Goal: Find specific page/section: Find specific page/section

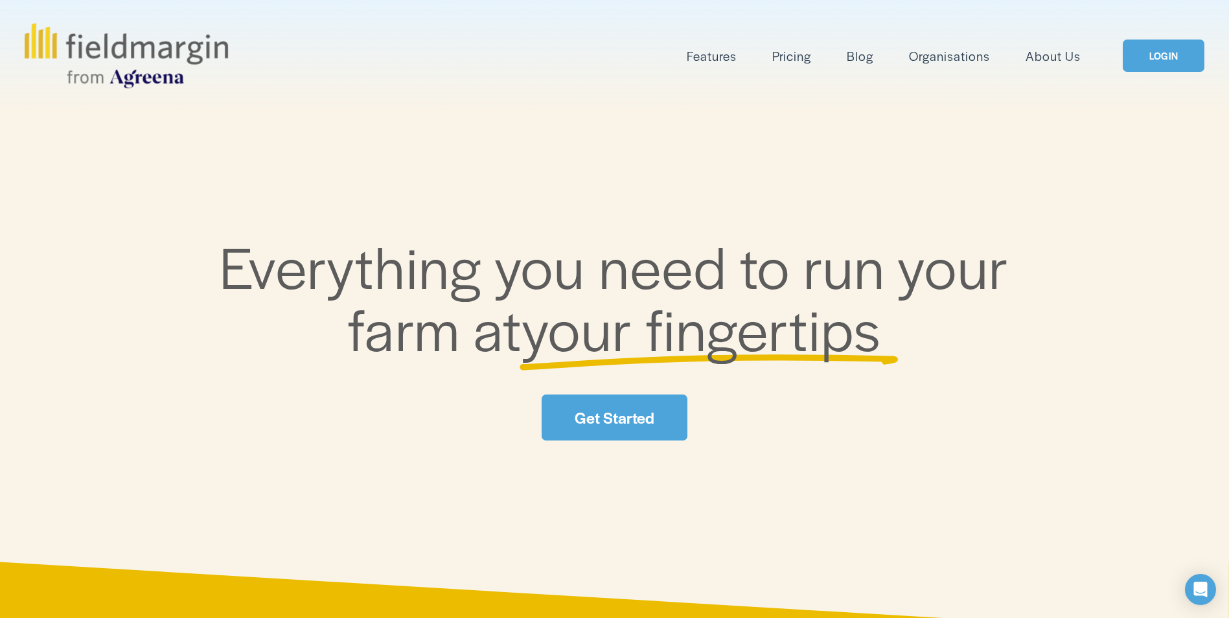
click at [1188, 60] on link "LOGIN" at bounding box center [1164, 56] width 82 height 33
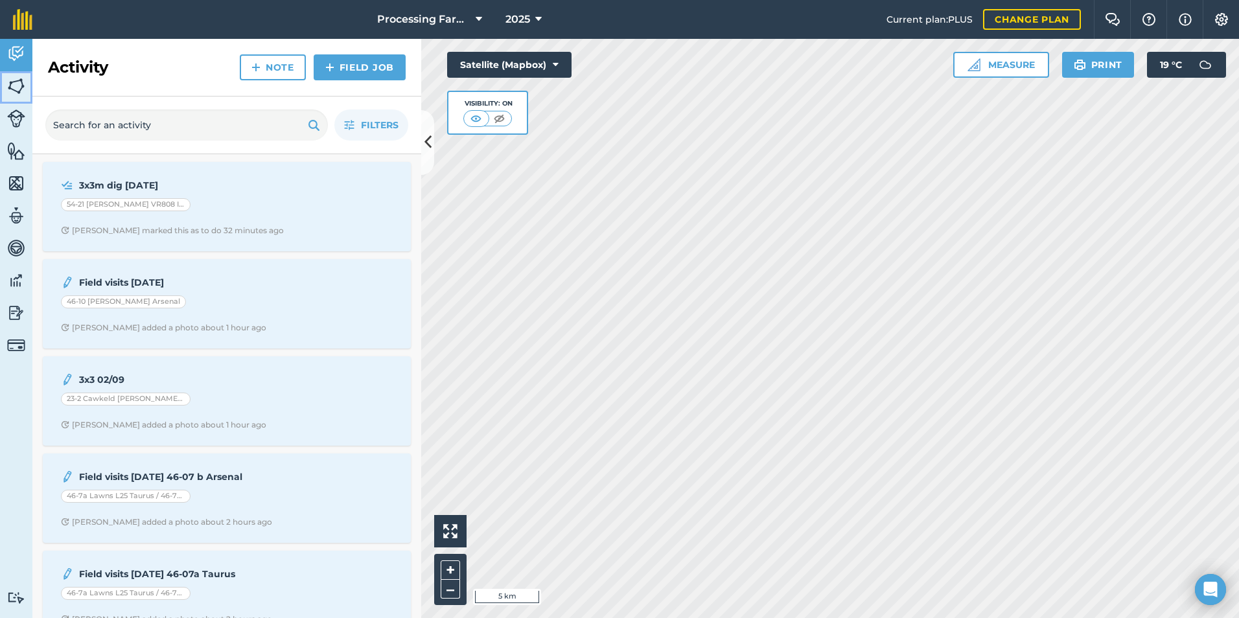
click at [21, 87] on img at bounding box center [16, 85] width 18 height 19
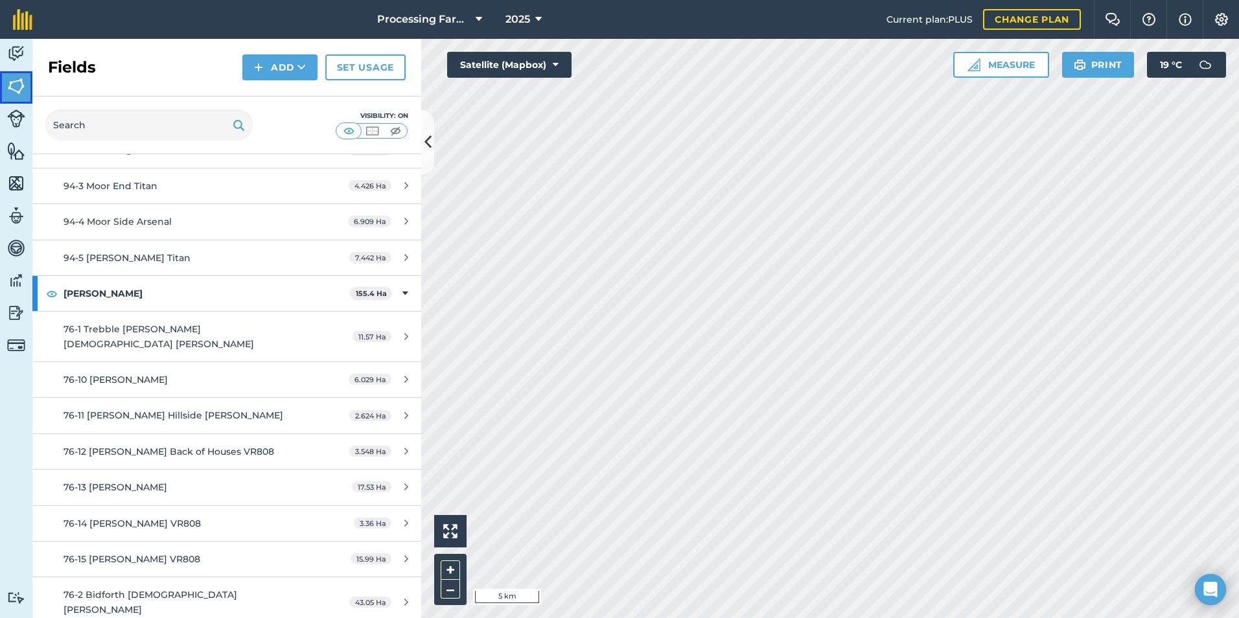
scroll to position [12119, 0]
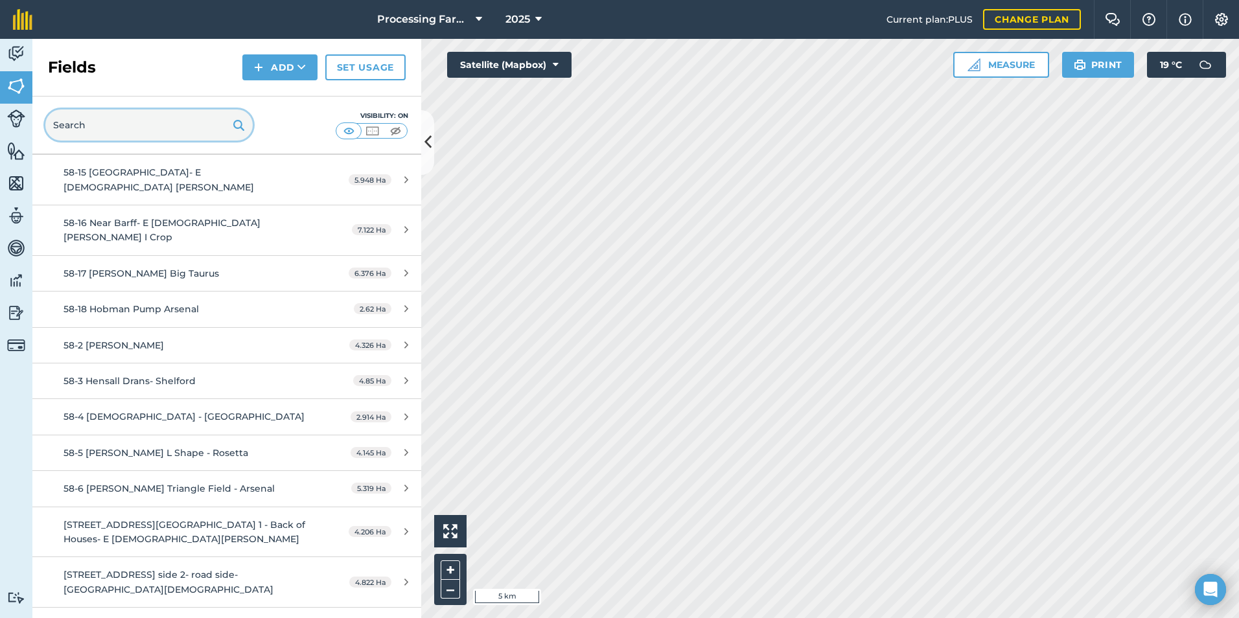
click at [112, 117] on input "text" at bounding box center [148, 125] width 207 height 31
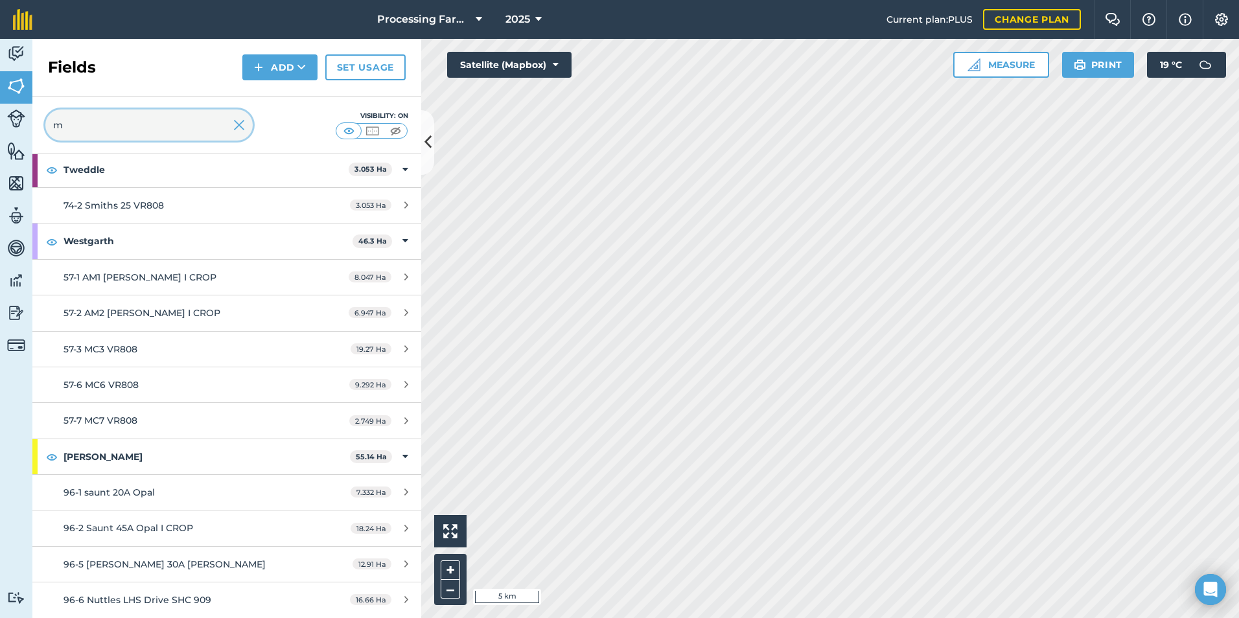
scroll to position [5208, 0]
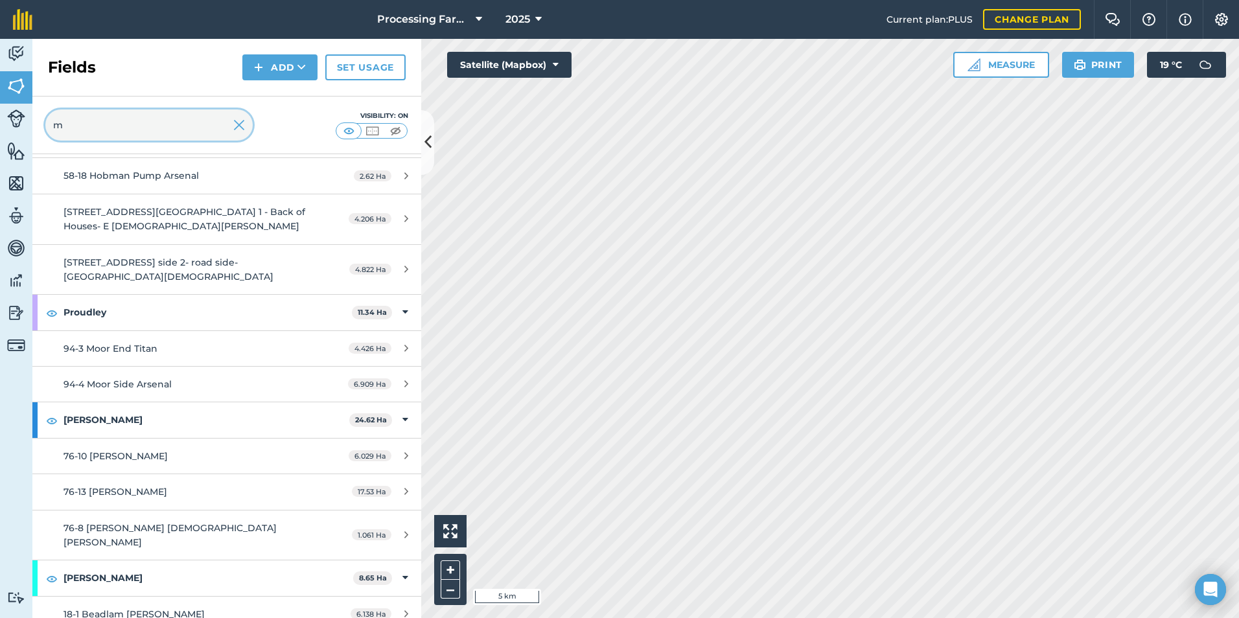
type input "mc"
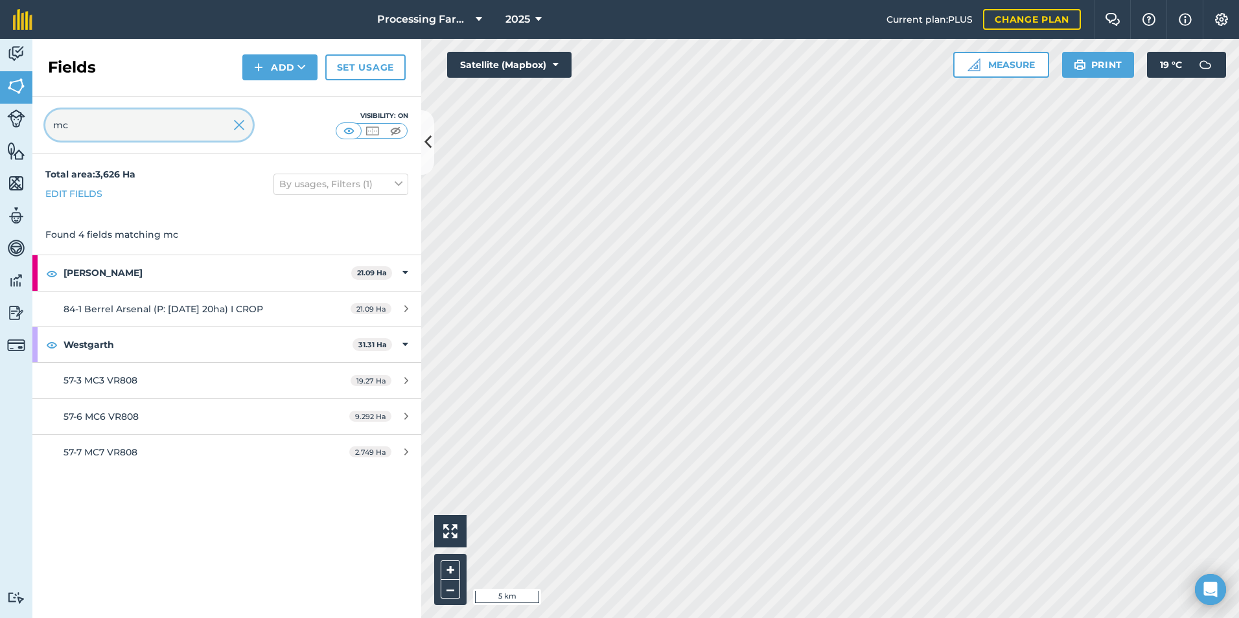
scroll to position [0, 0]
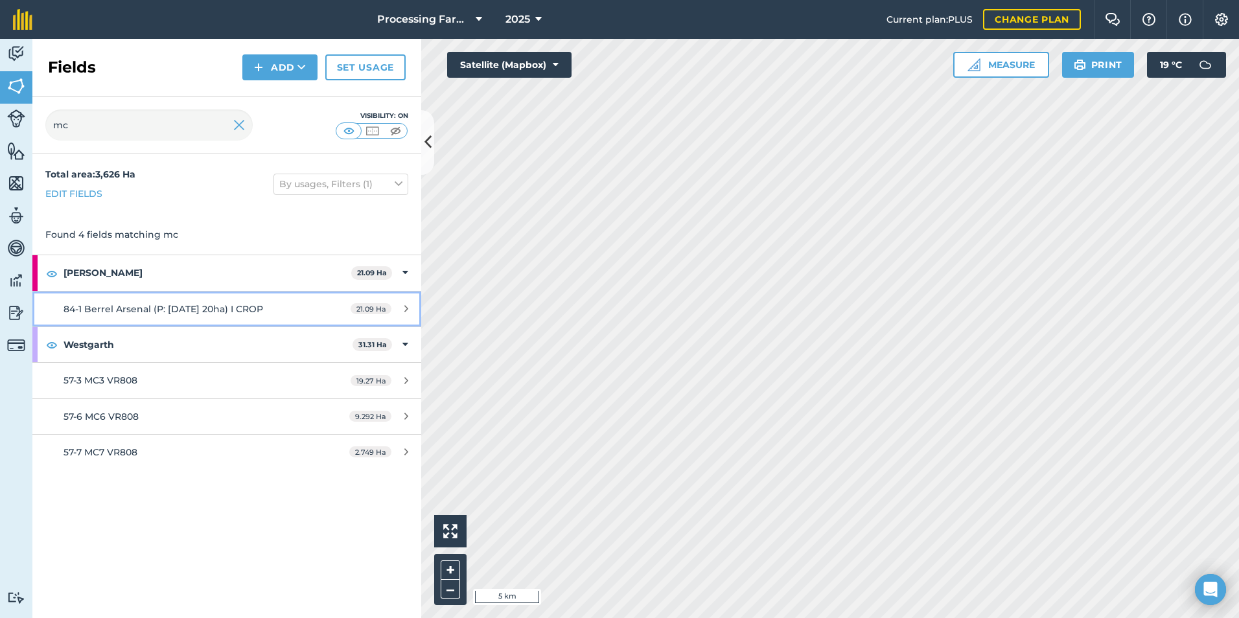
click at [137, 313] on span "84-1 Berrel Arsenal (P: 01.04.25 20ha) I CROP" at bounding box center [164, 309] width 200 height 12
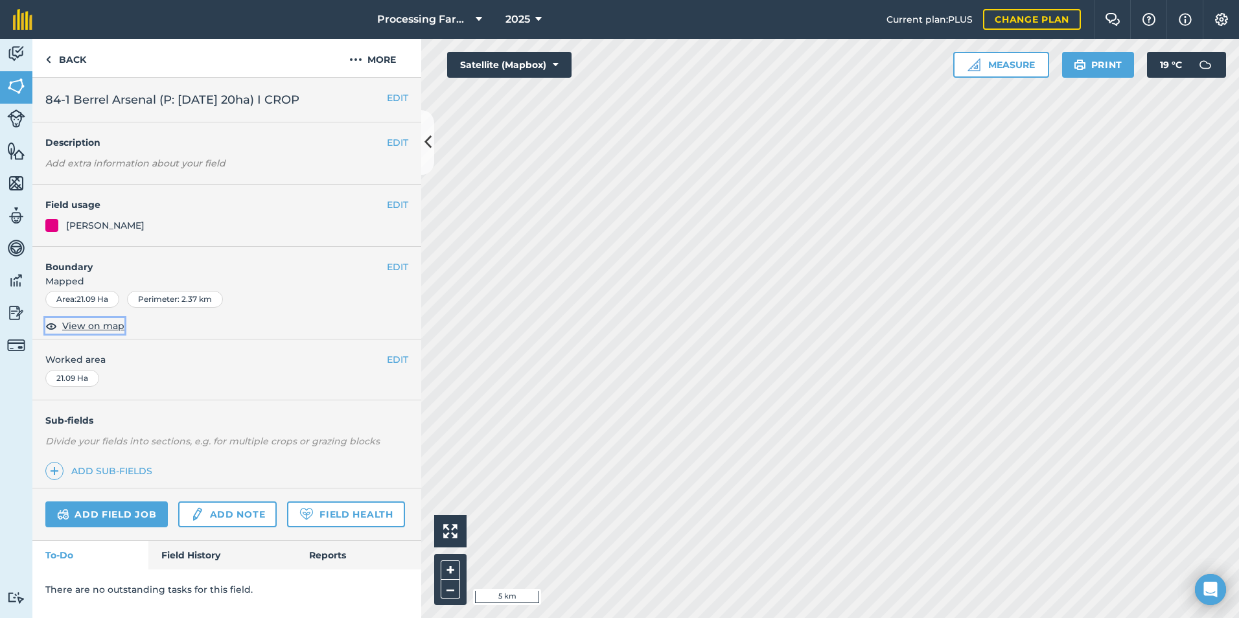
click at [82, 325] on span "View on map" at bounding box center [93, 326] width 62 height 14
click at [191, 548] on link "Field History" at bounding box center [221, 555] width 147 height 29
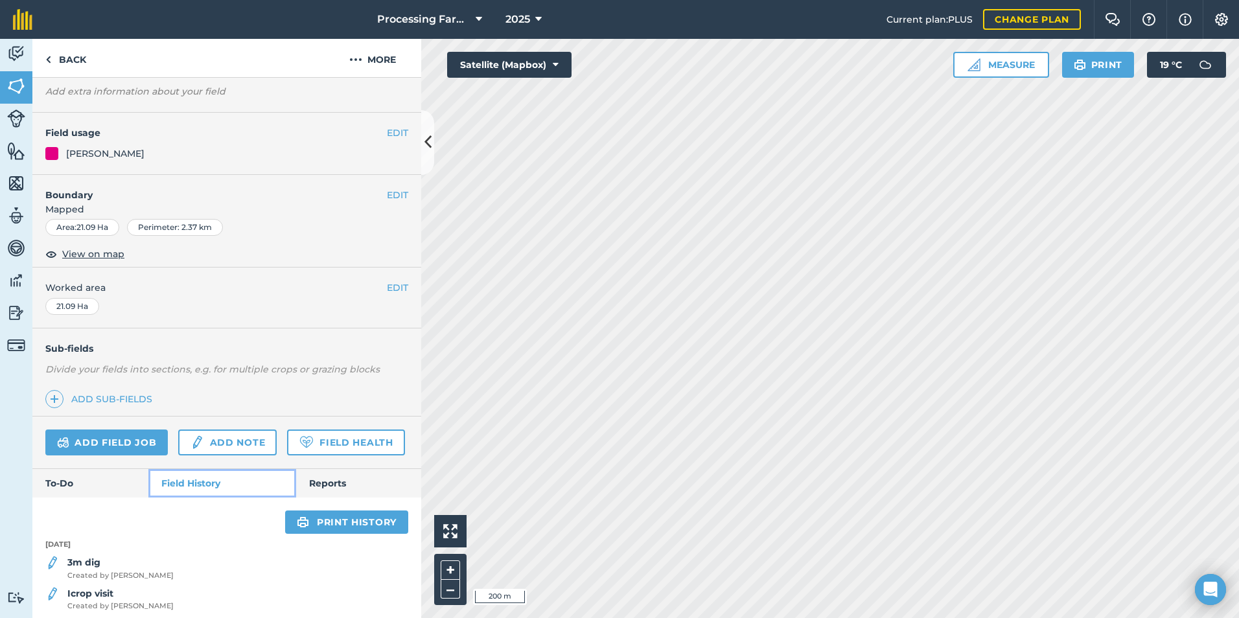
scroll to position [163, 0]
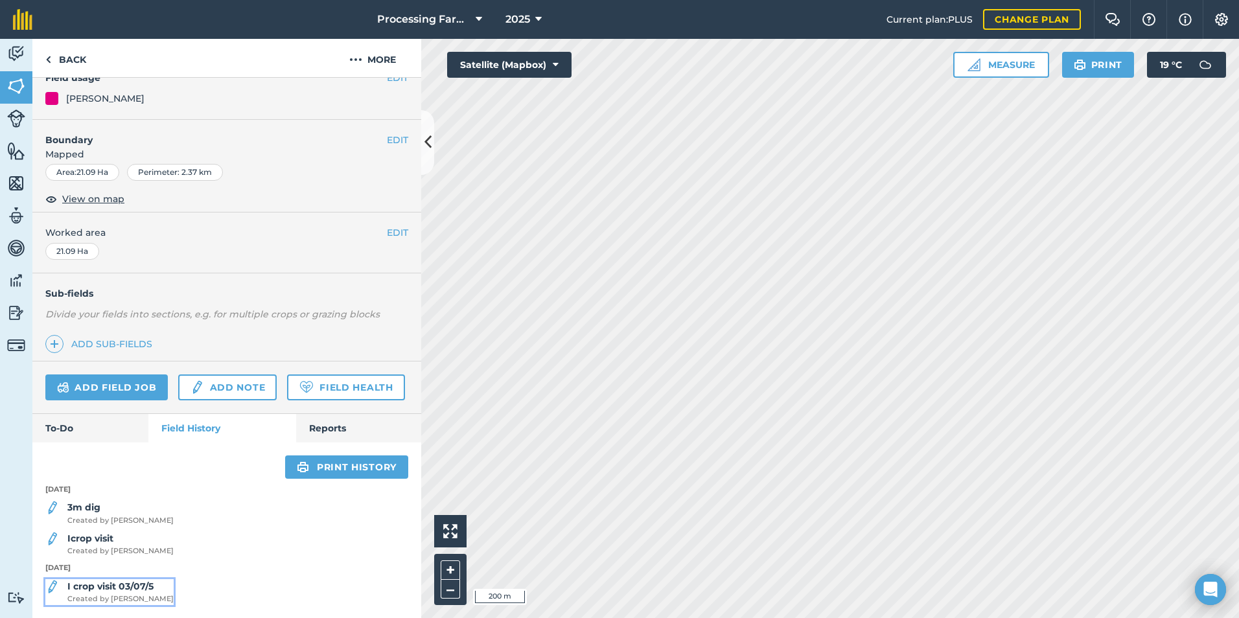
click at [132, 591] on strong "I crop visit 03/07/5" at bounding box center [110, 587] width 86 height 12
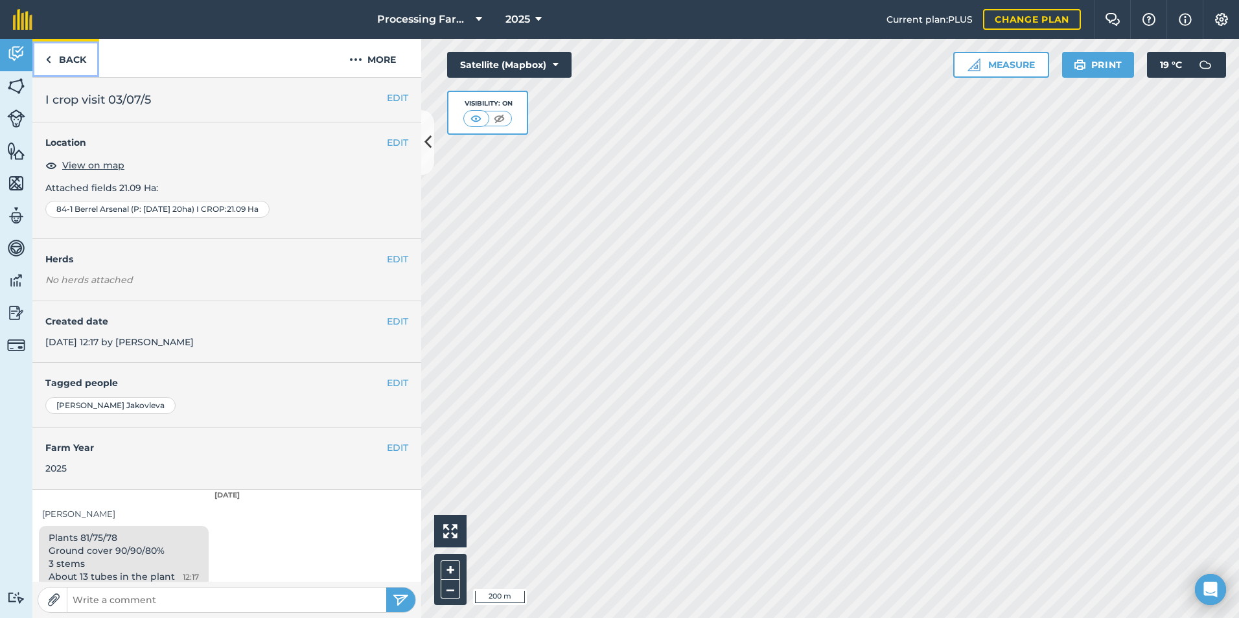
click at [79, 69] on link "Back" at bounding box center [65, 58] width 67 height 38
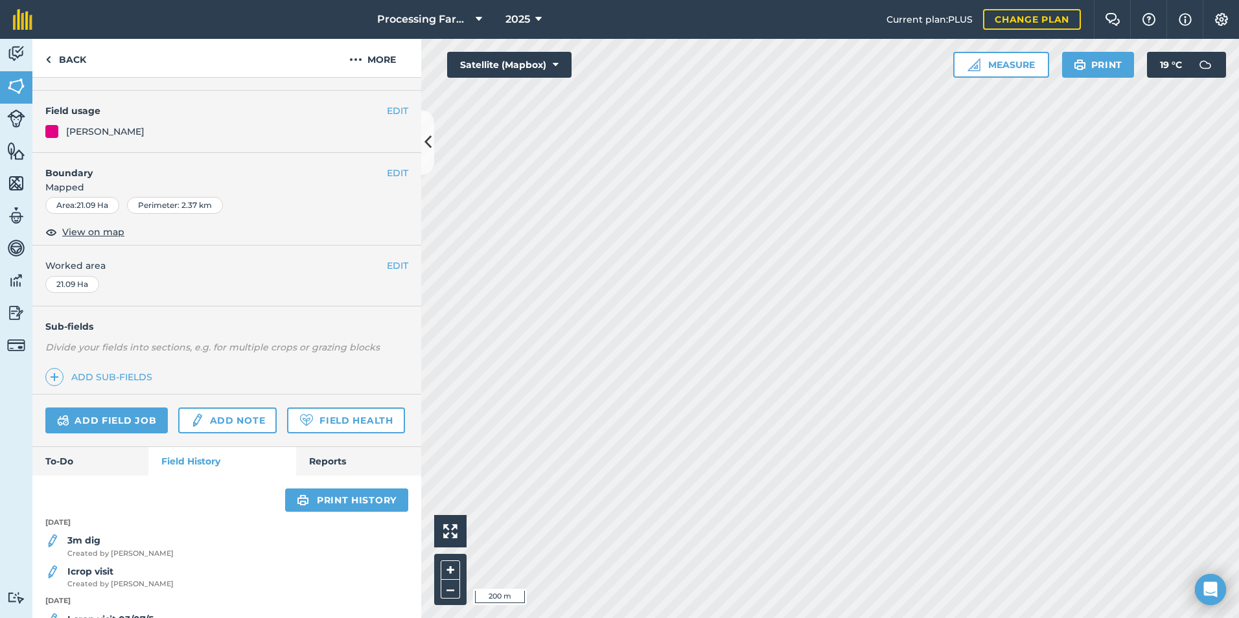
scroll to position [163, 0]
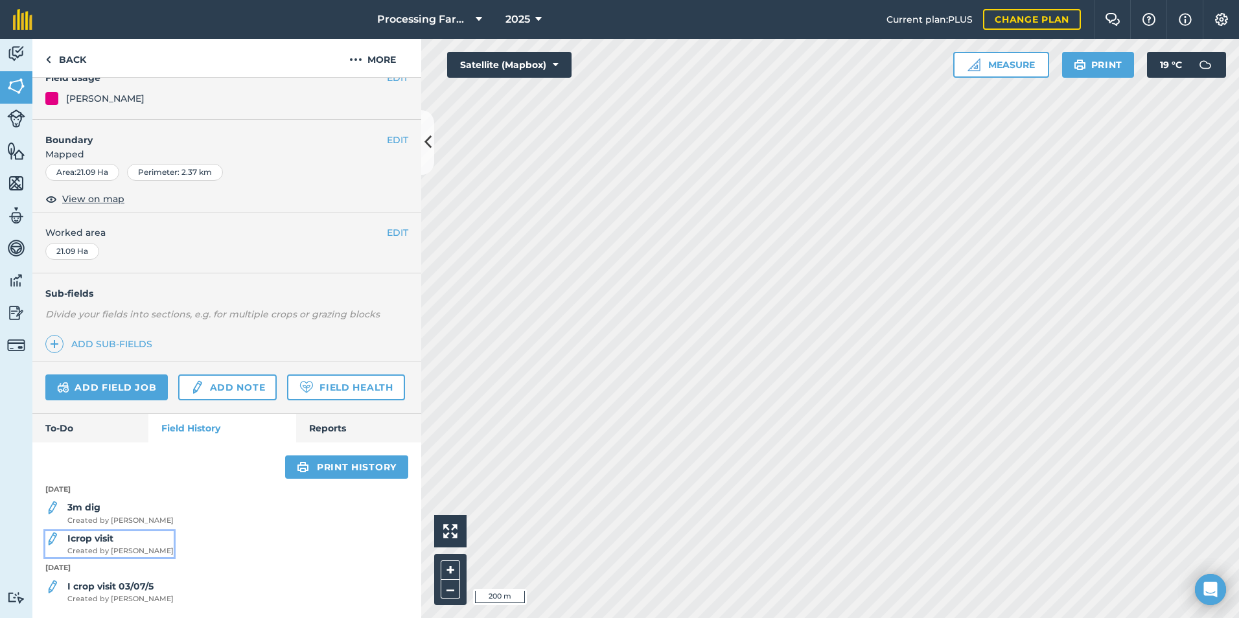
click at [128, 549] on span "Created by Naomi C" at bounding box center [120, 552] width 106 height 12
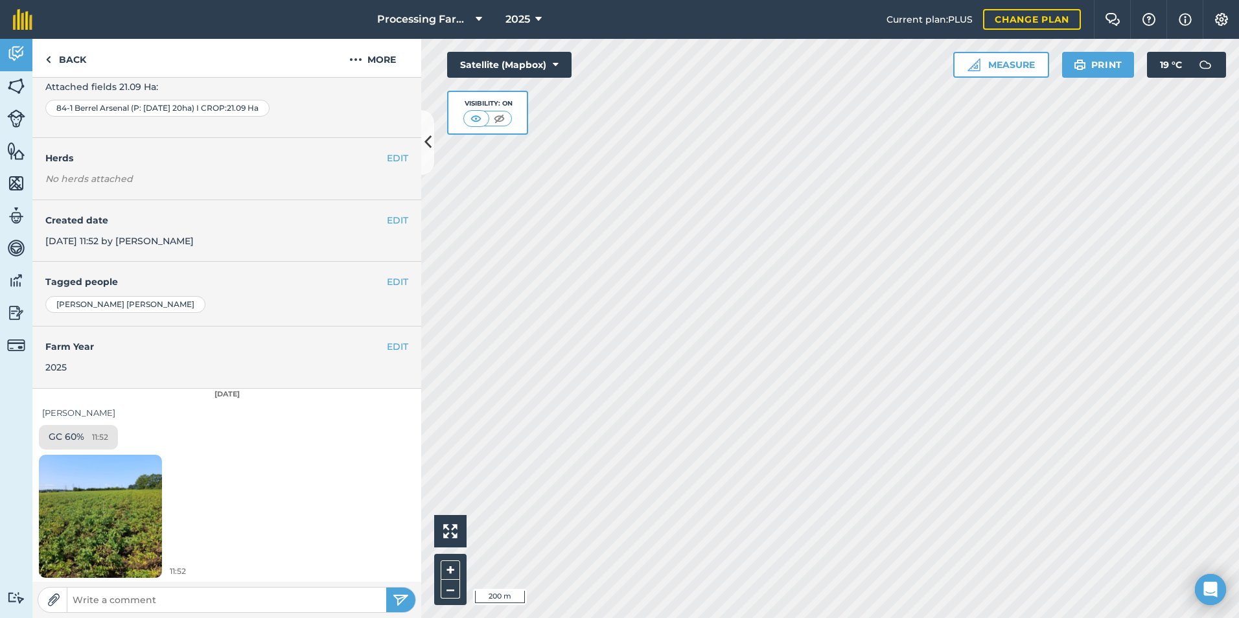
scroll to position [102, 0]
click at [56, 58] on link "Back" at bounding box center [65, 58] width 67 height 38
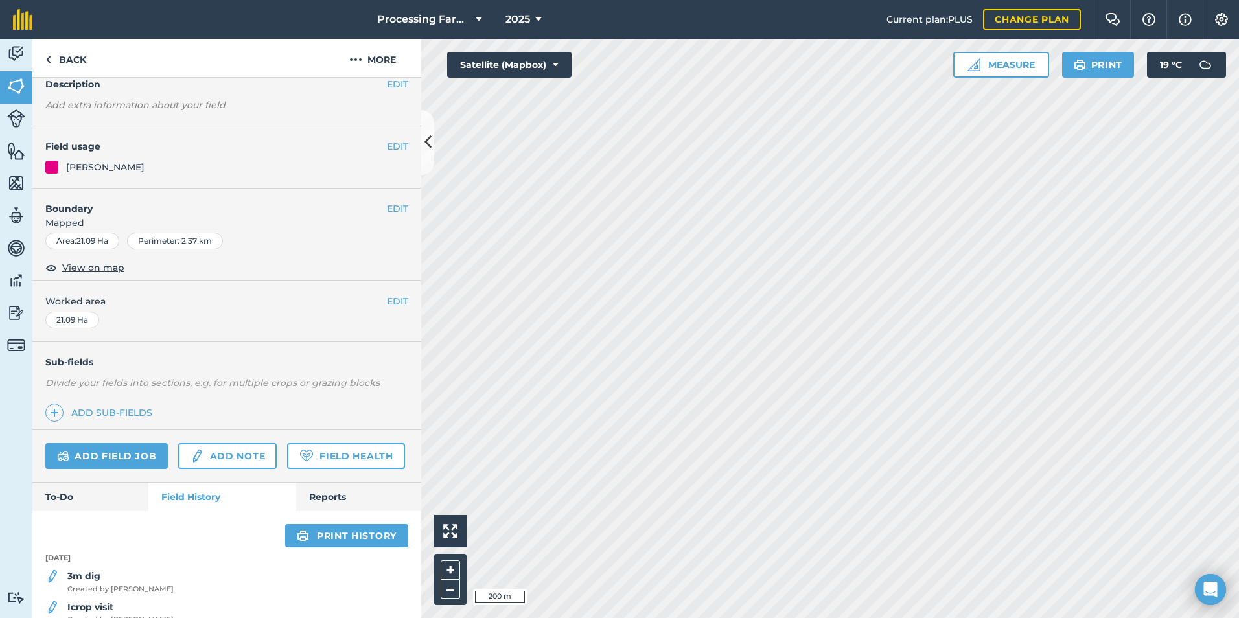
scroll to position [163, 0]
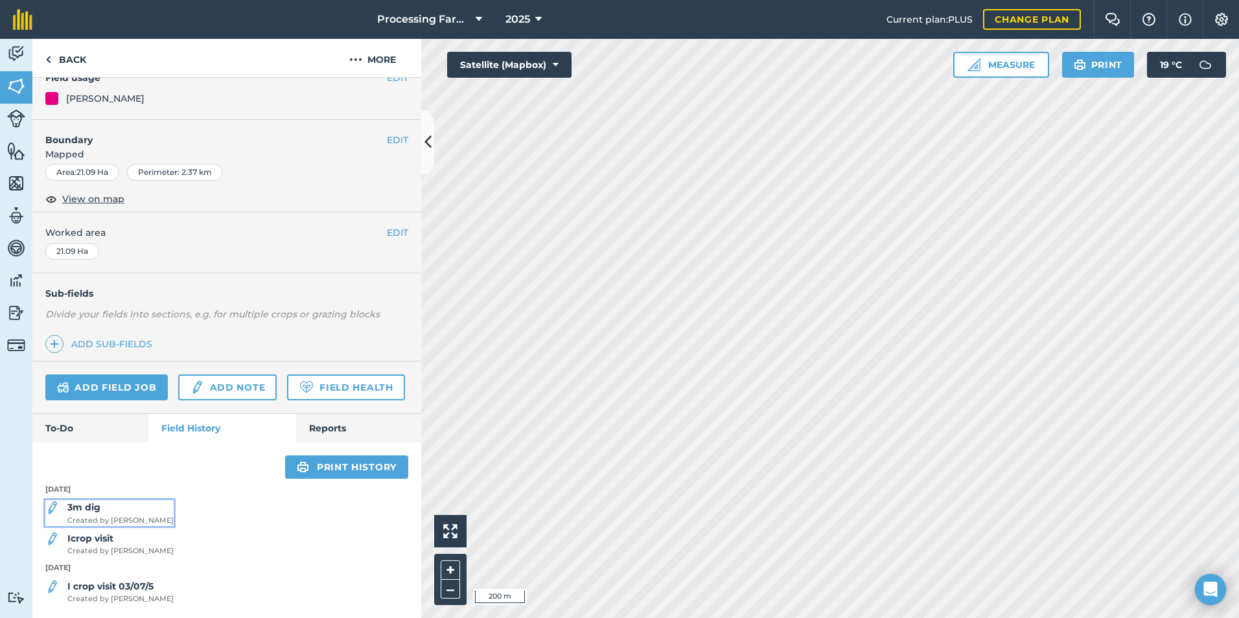
click at [123, 508] on div "3m dig Created by Naomi C" at bounding box center [120, 513] width 106 height 26
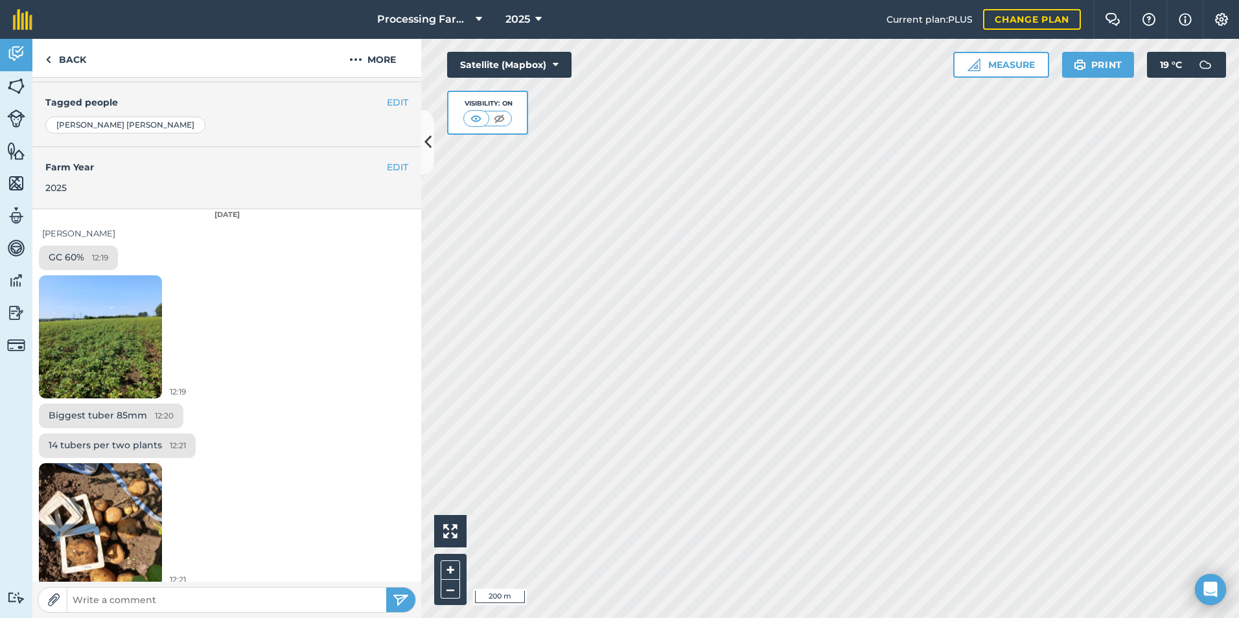
scroll to position [290, 0]
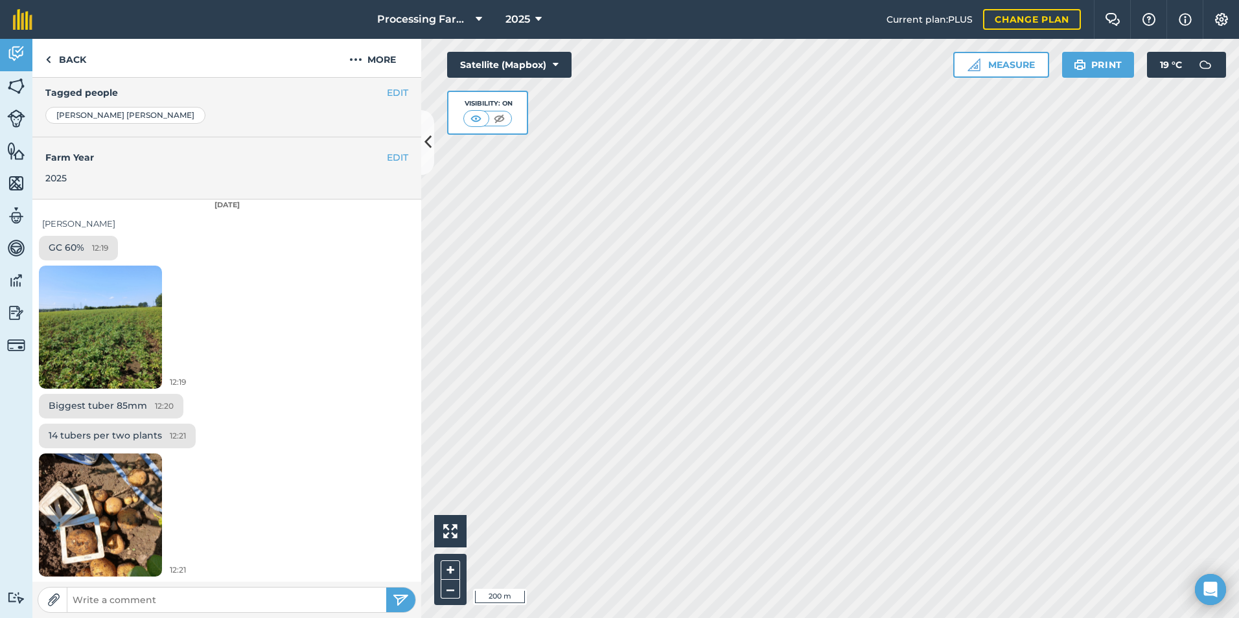
click at [92, 515] on img at bounding box center [100, 515] width 123 height 164
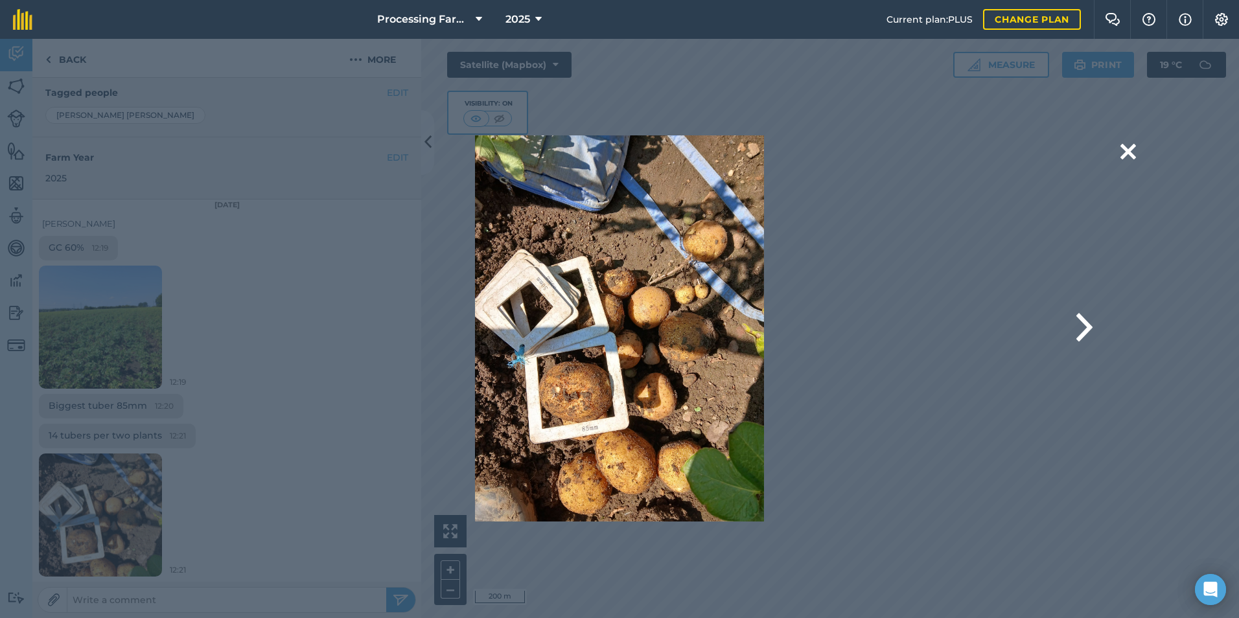
click at [112, 349] on div "Are you sure you would like to delete this image? Delete" at bounding box center [619, 328] width 1032 height 386
click at [1131, 156] on button at bounding box center [1129, 151] width 16 height 33
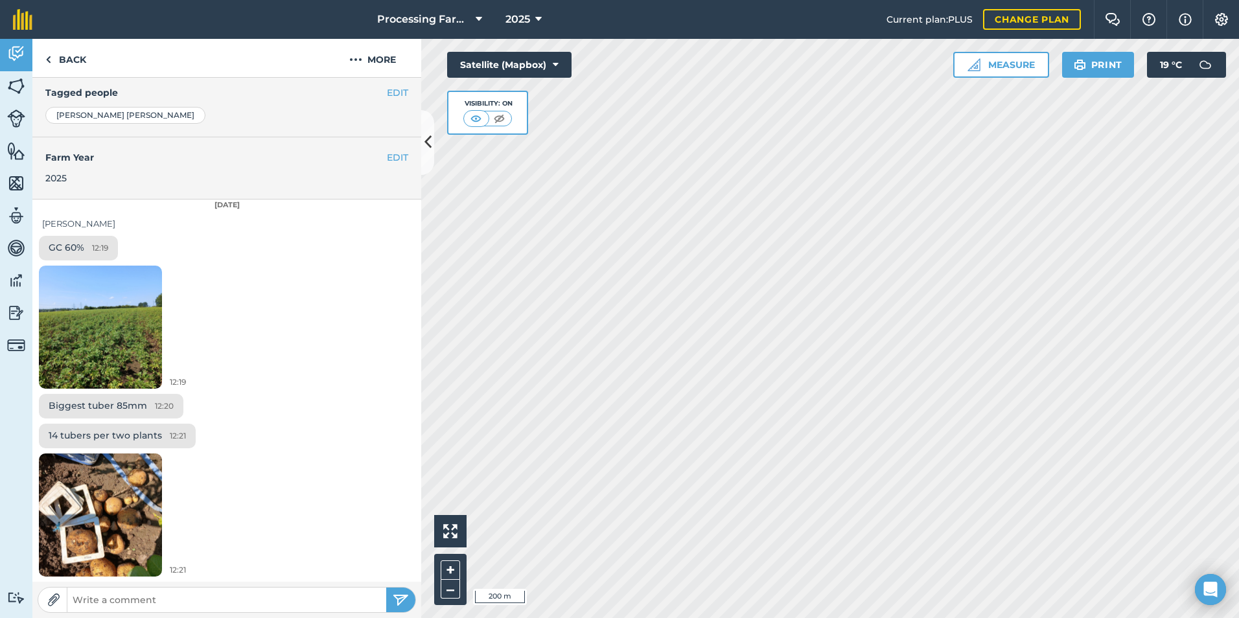
click at [106, 343] on img at bounding box center [100, 327] width 123 height 164
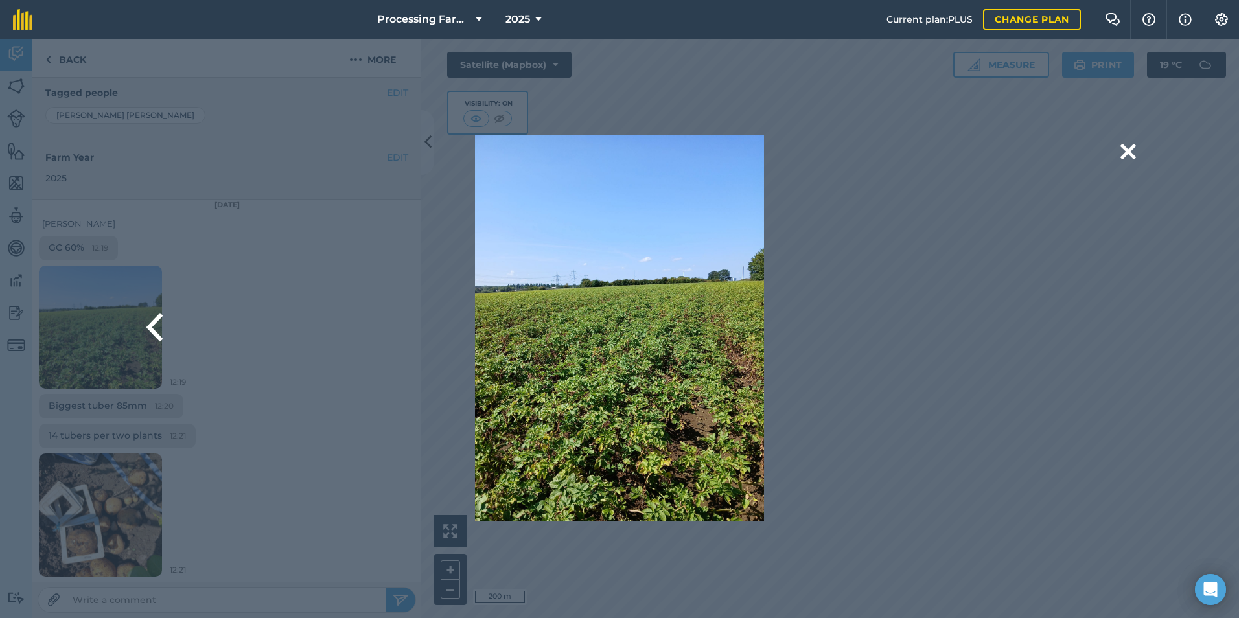
click at [636, 337] on img at bounding box center [620, 328] width 290 height 386
click at [1126, 154] on button at bounding box center [1129, 151] width 16 height 33
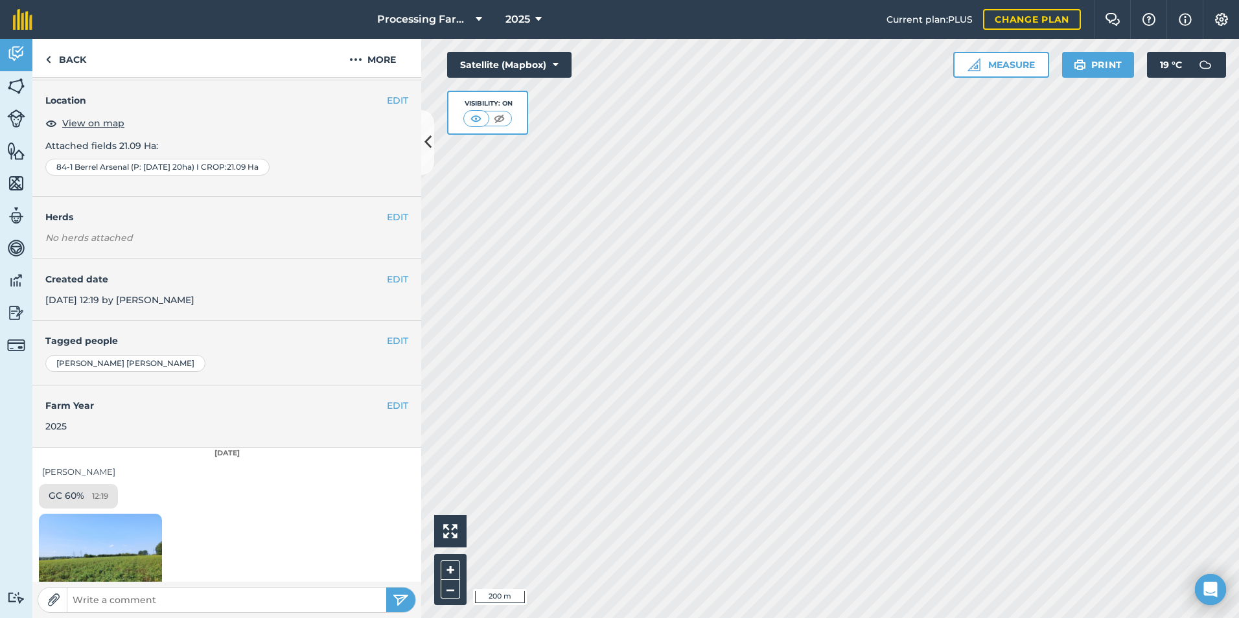
scroll to position [65, 0]
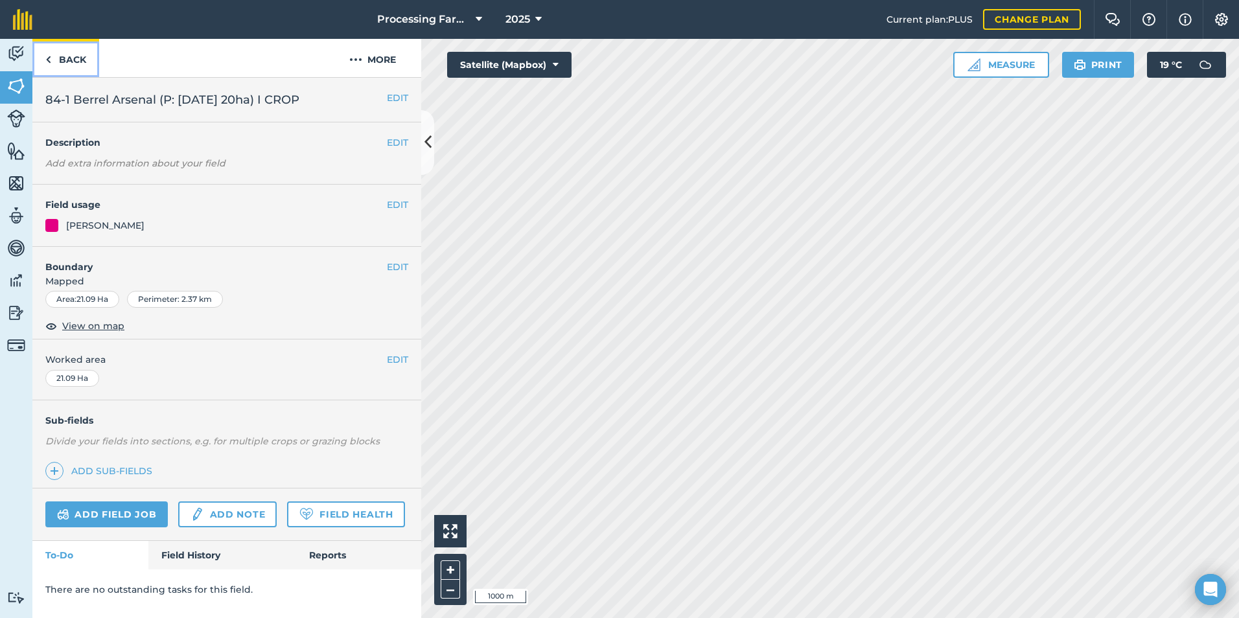
click at [67, 65] on link "Back" at bounding box center [65, 58] width 67 height 38
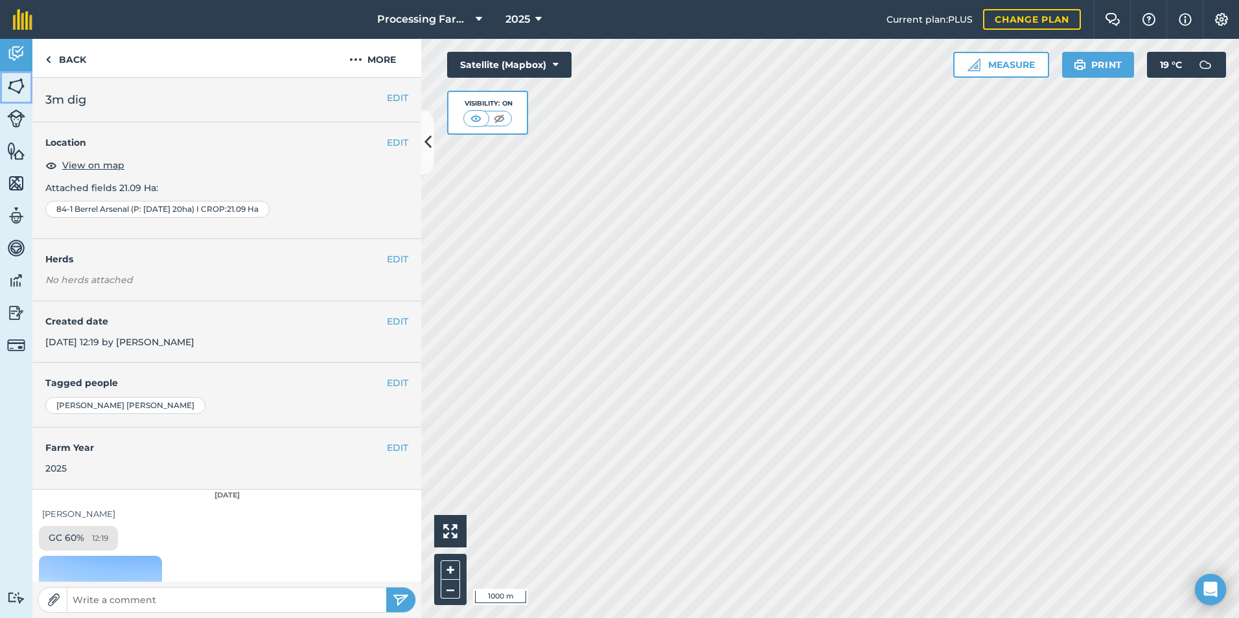
click at [10, 83] on img at bounding box center [16, 85] width 18 height 19
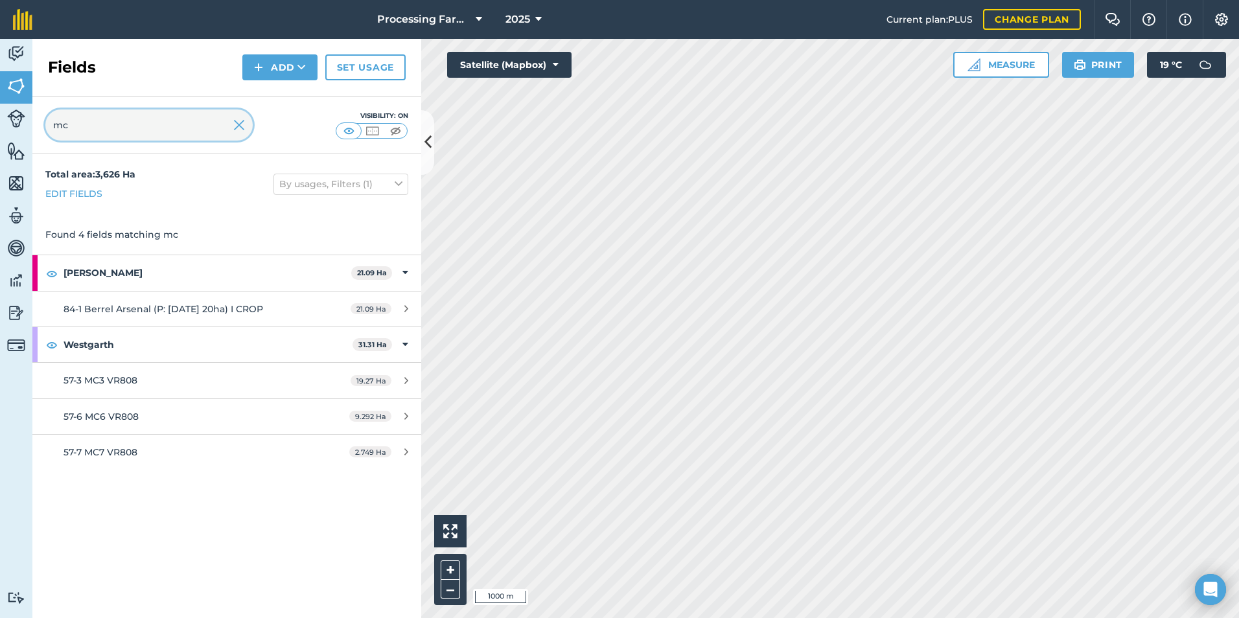
click at [126, 120] on input "mc" at bounding box center [148, 125] width 207 height 31
type input "m"
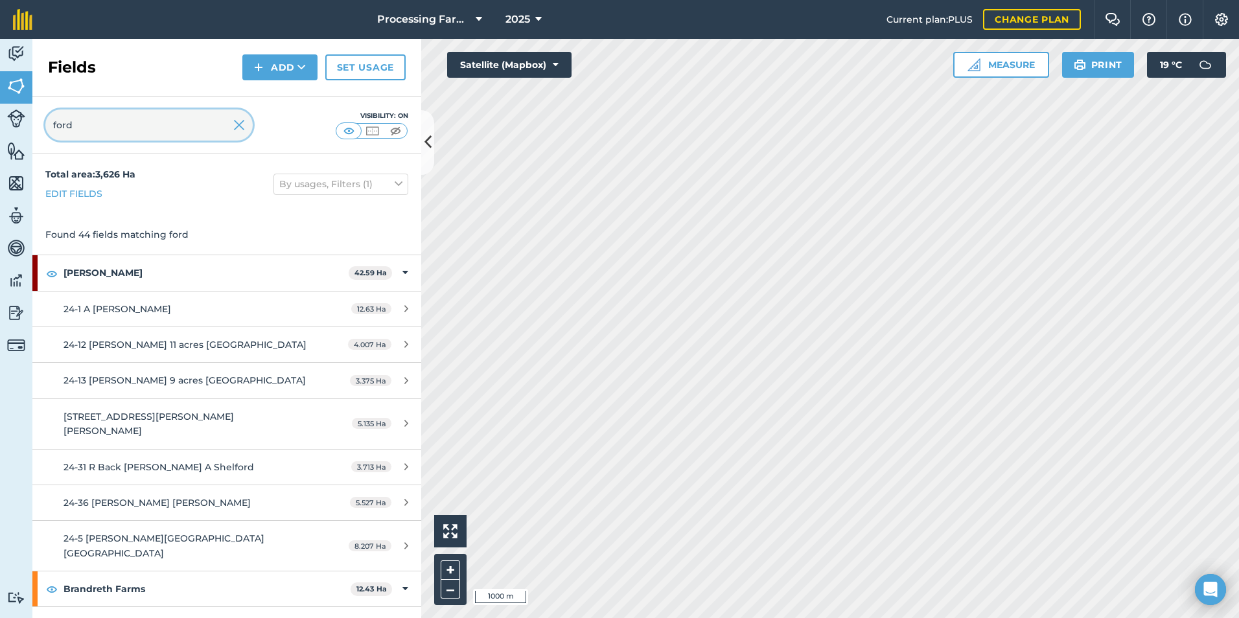
type input "ford"
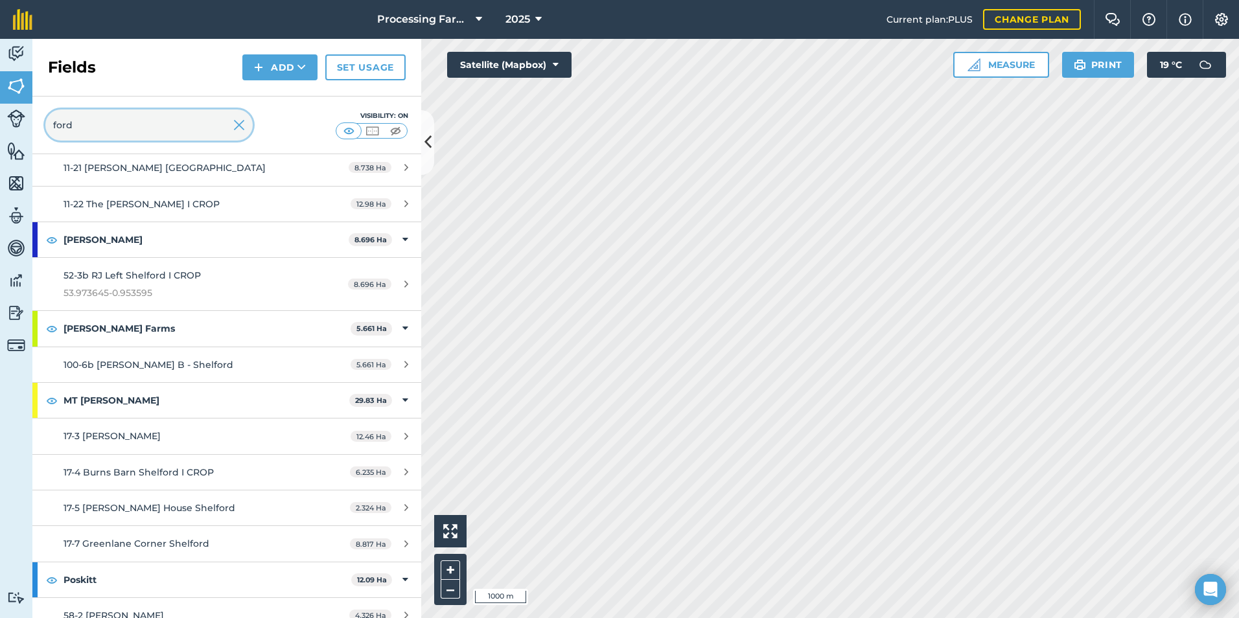
scroll to position [1555, 0]
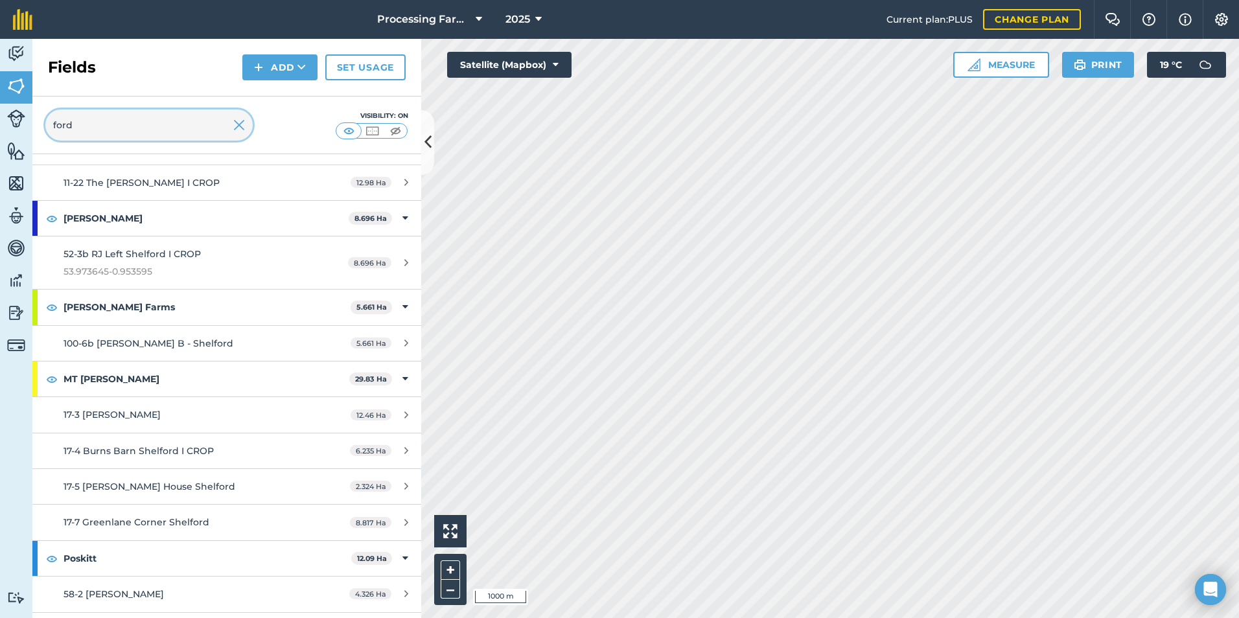
click at [127, 128] on input "ford" at bounding box center [148, 125] width 207 height 31
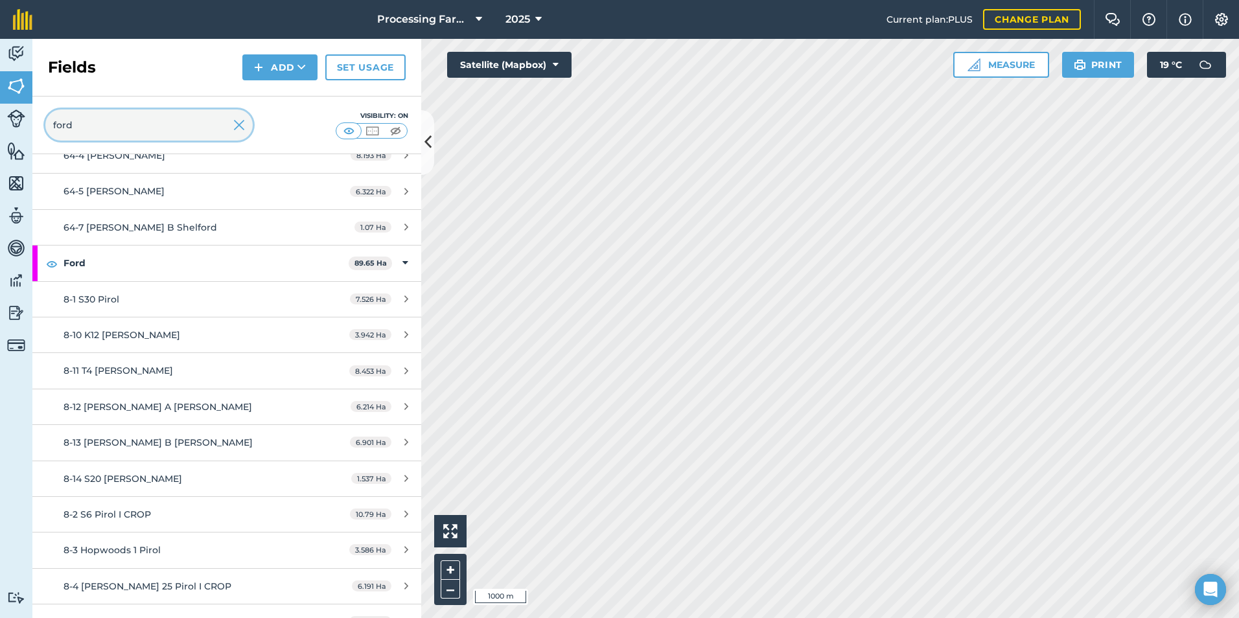
scroll to position [987, 0]
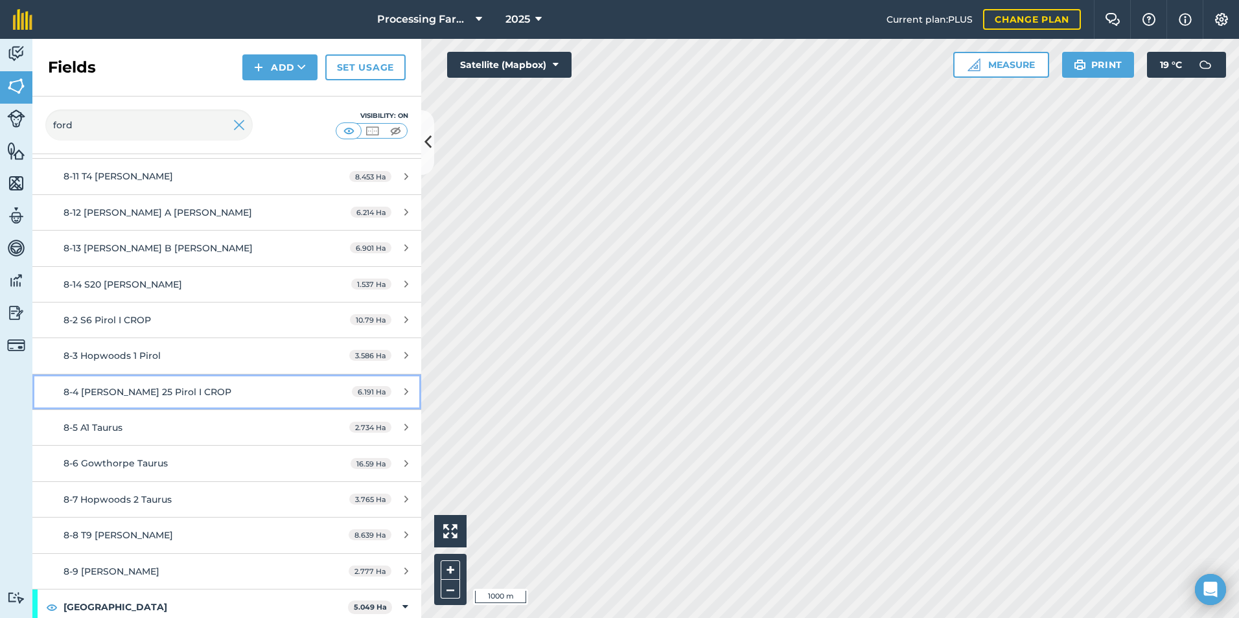
click at [195, 385] on div "8-4 HOBSON 25 Pirol I CROP" at bounding box center [186, 392] width 244 height 14
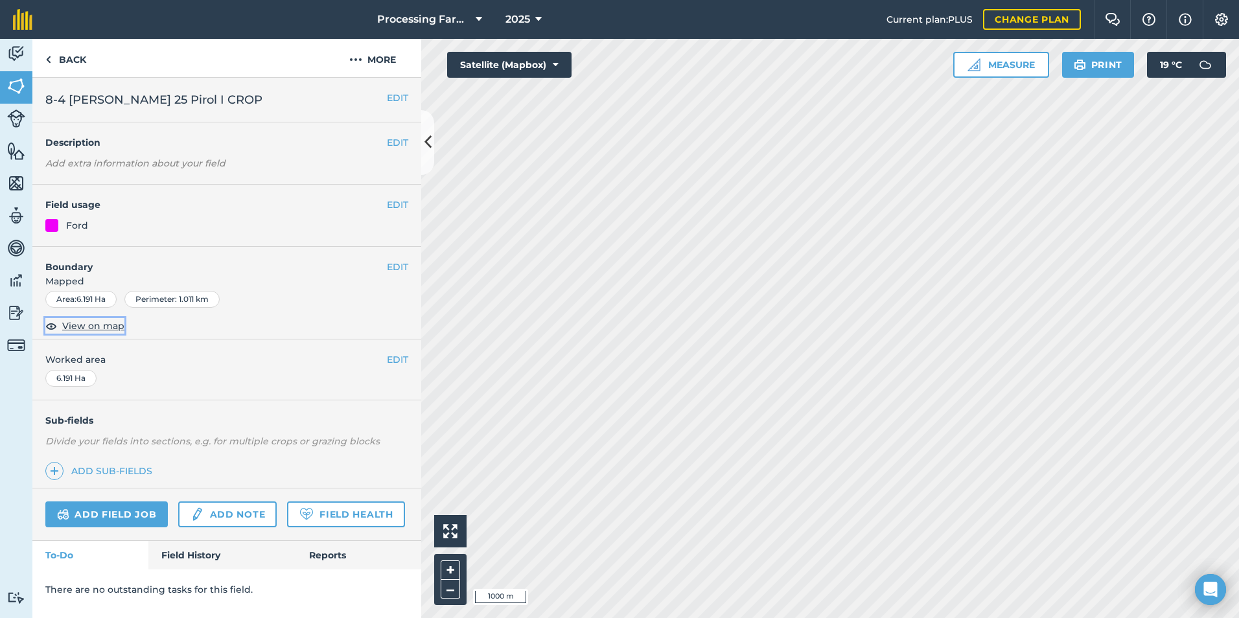
click at [108, 330] on span "View on map" at bounding box center [93, 326] width 62 height 14
click at [75, 53] on link "Back" at bounding box center [65, 58] width 67 height 38
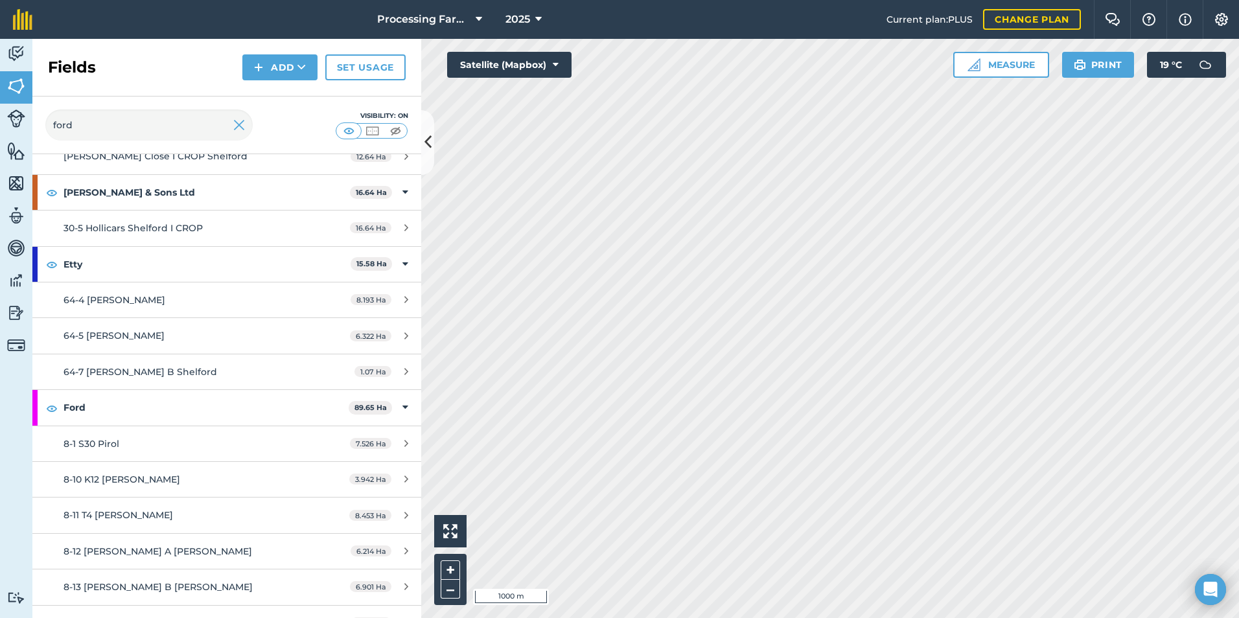
scroll to position [972, 0]
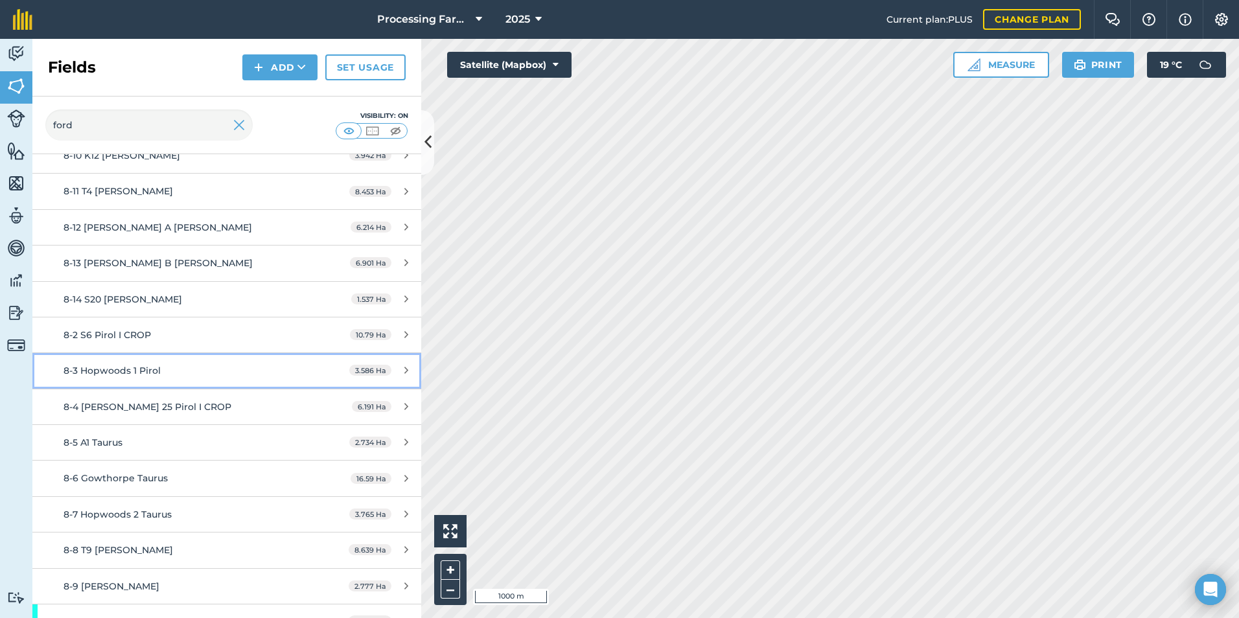
click at [152, 365] on span "8-3 Hopwoods 1 Pirol" at bounding box center [112, 371] width 97 height 12
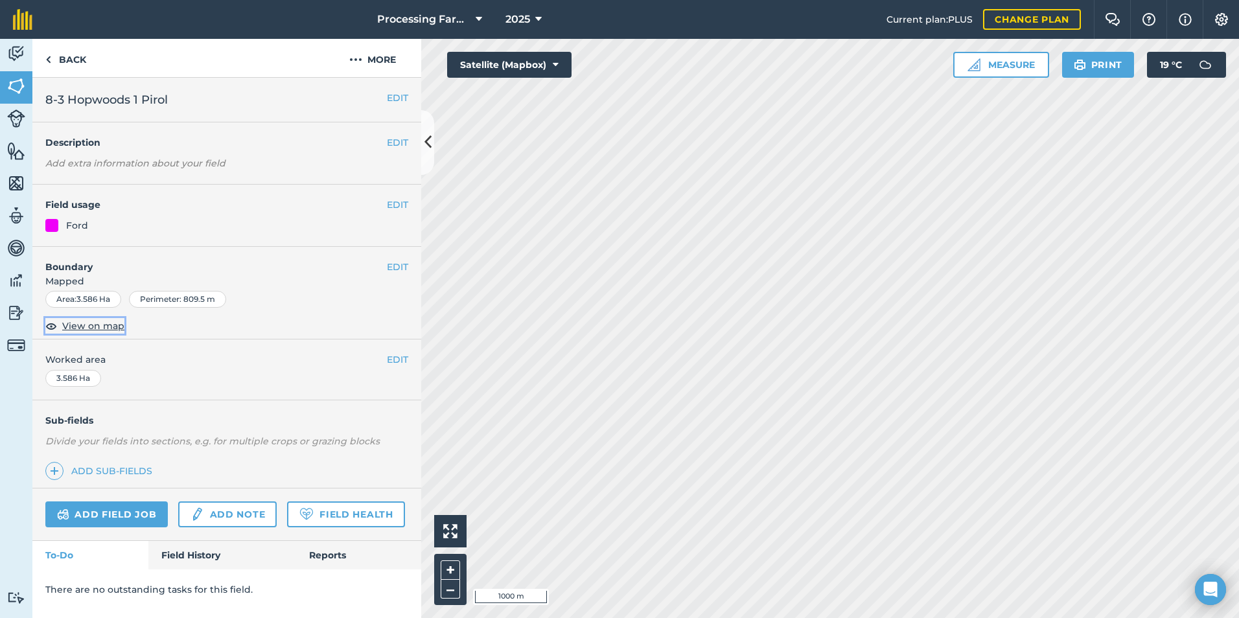
click at [101, 327] on span "View on map" at bounding box center [93, 326] width 62 height 14
